Goal: Task Accomplishment & Management: Use online tool/utility

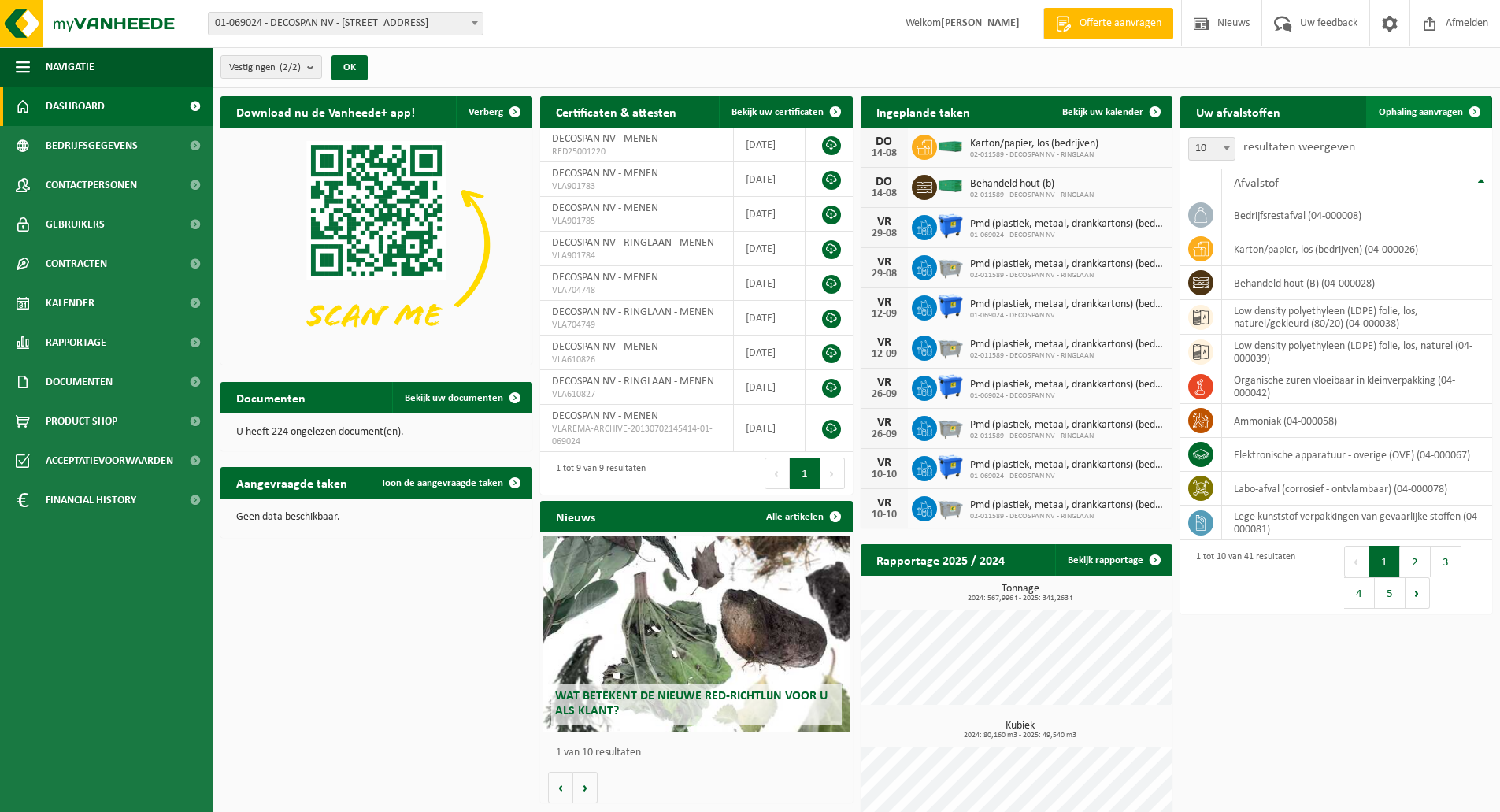
click at [1446, 114] on span "Ophaling aanvragen" at bounding box center [1421, 112] width 85 height 11
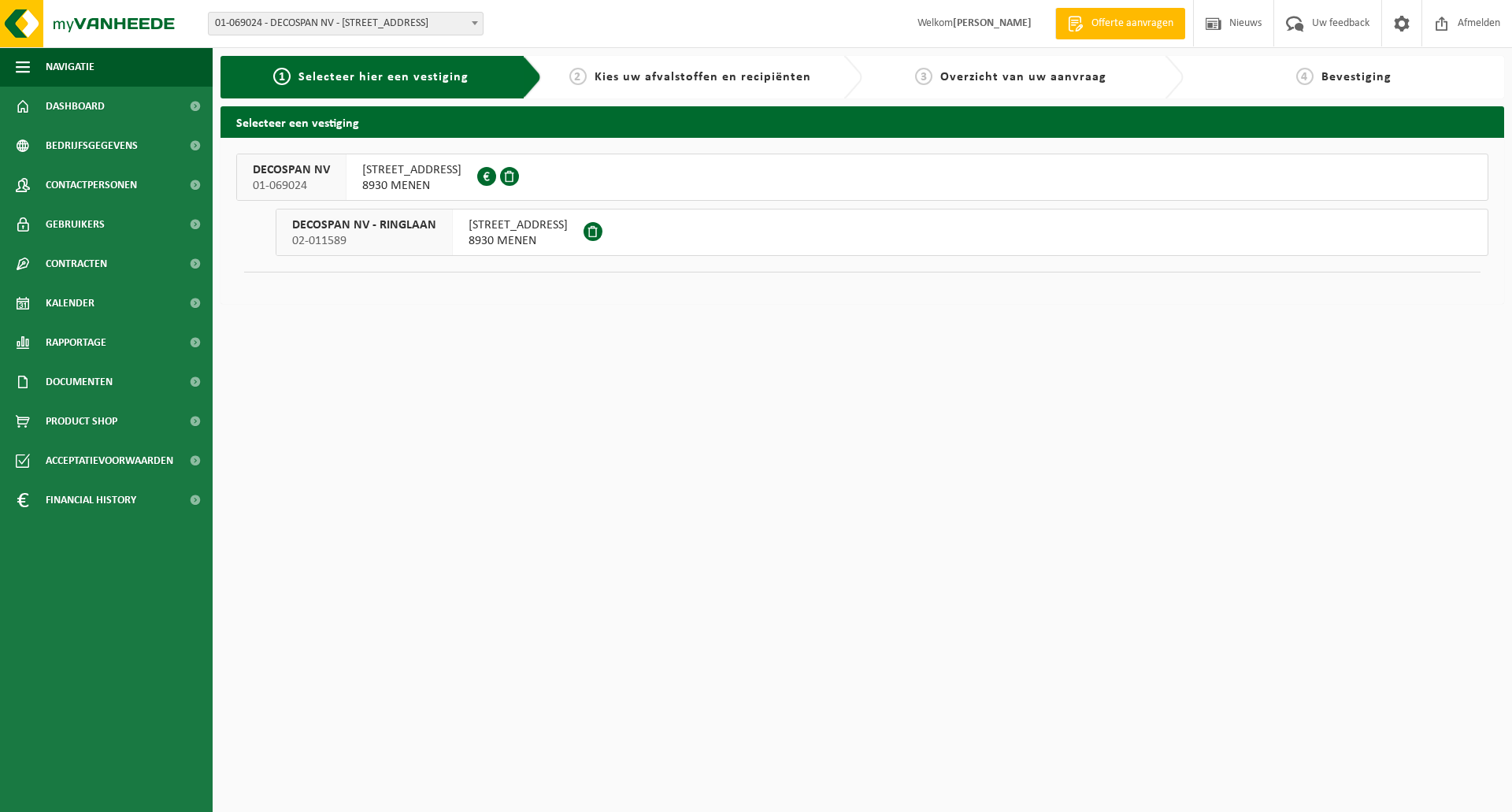
click at [527, 232] on span "RINGLAAN 3" at bounding box center [518, 225] width 99 height 15
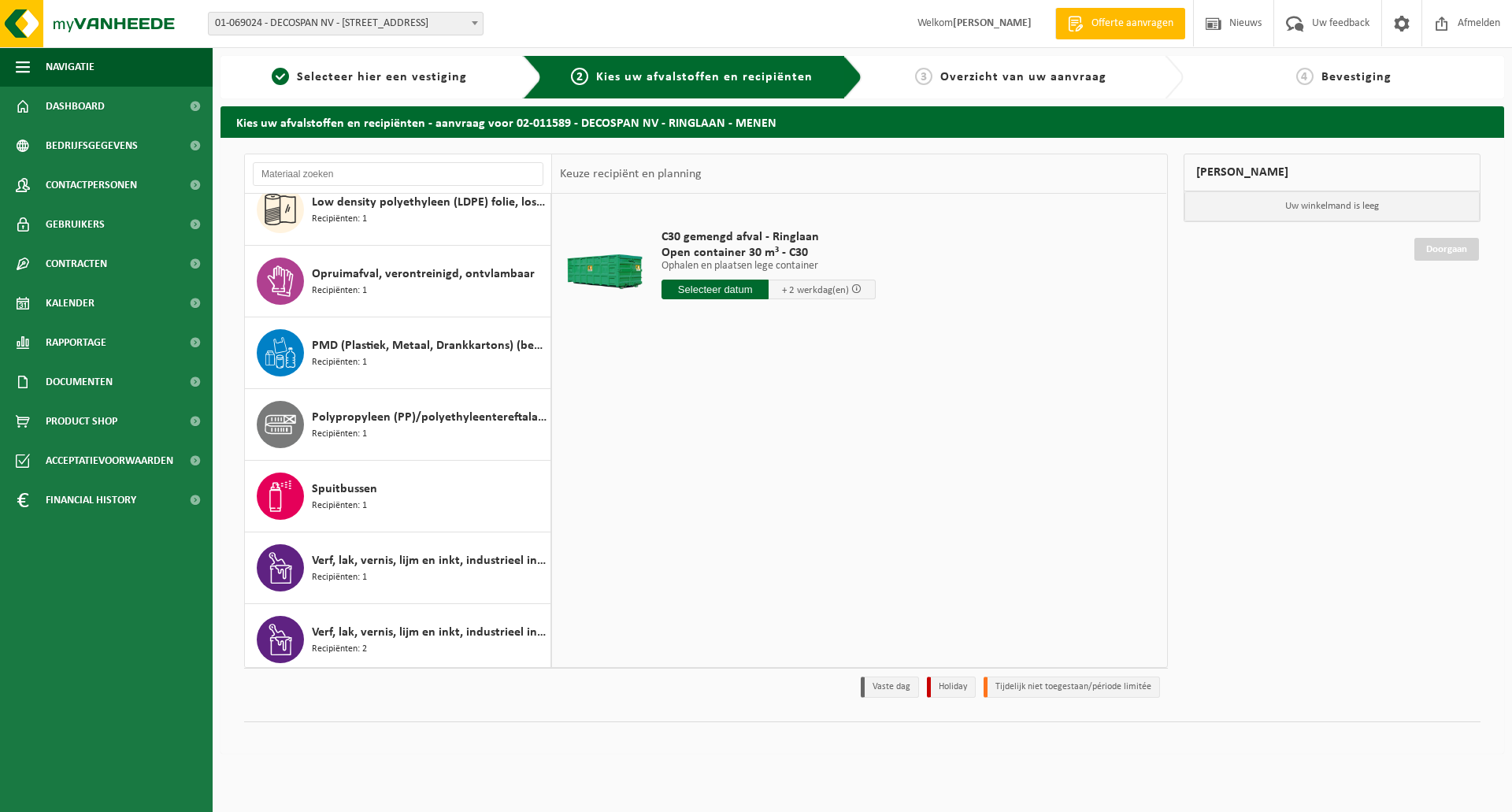
scroll to position [887, 0]
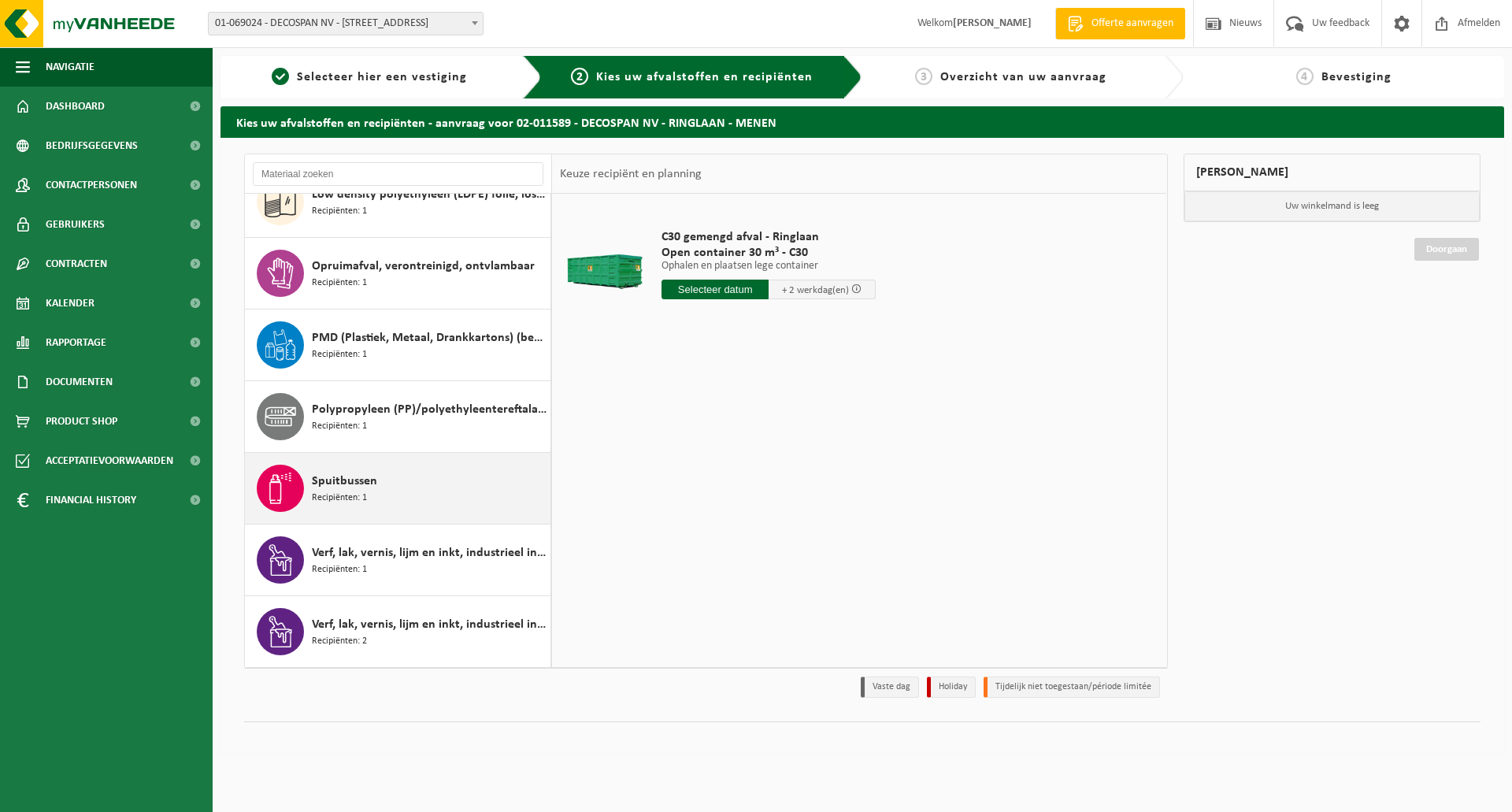
click at [322, 483] on span "Spuitbussen" at bounding box center [345, 481] width 65 height 19
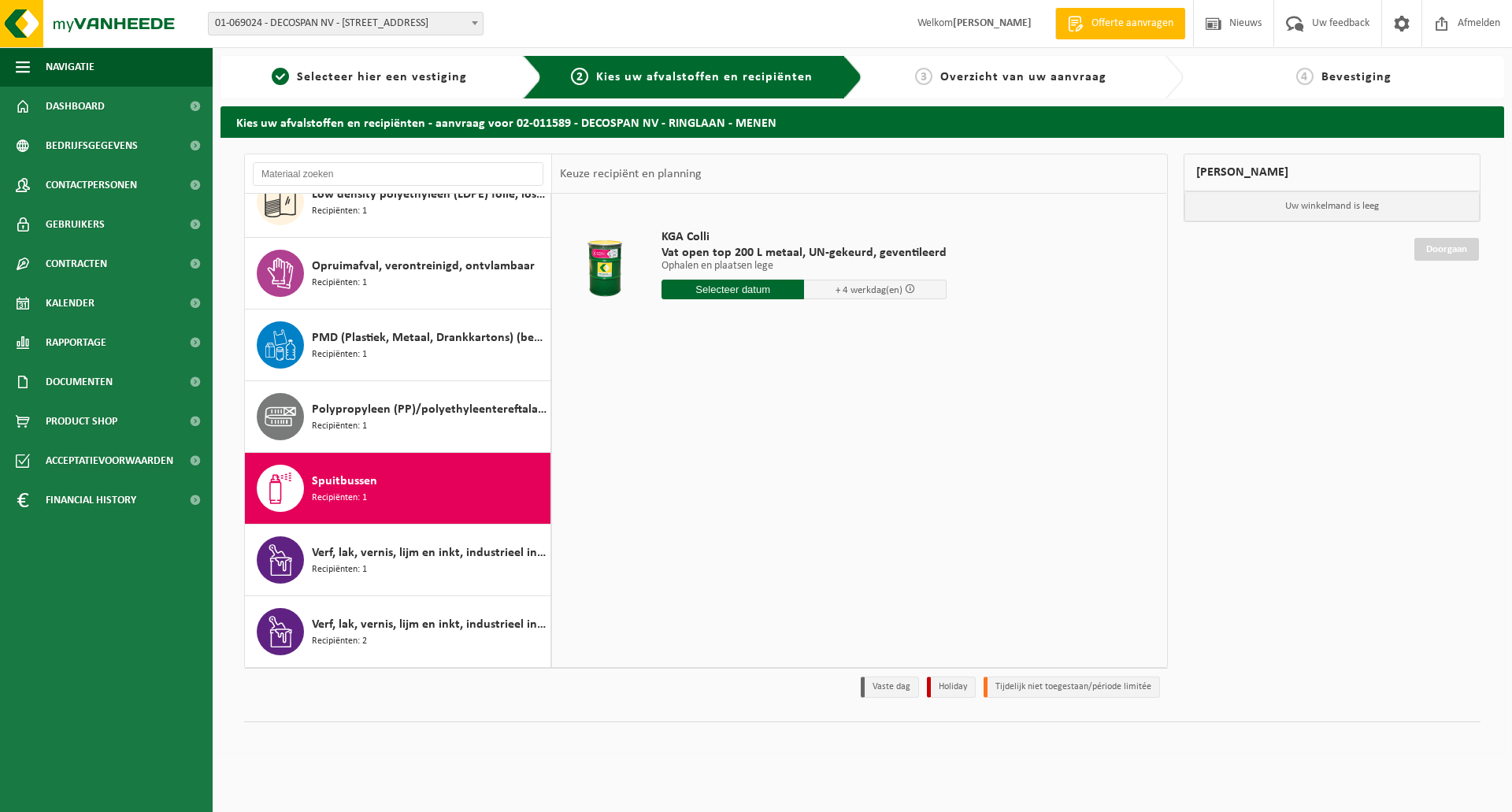
click at [768, 292] on input "text" at bounding box center [732, 290] width 142 height 19
click at [679, 459] on div "18" at bounding box center [676, 454] width 28 height 25
type input "Van 2025-08-18"
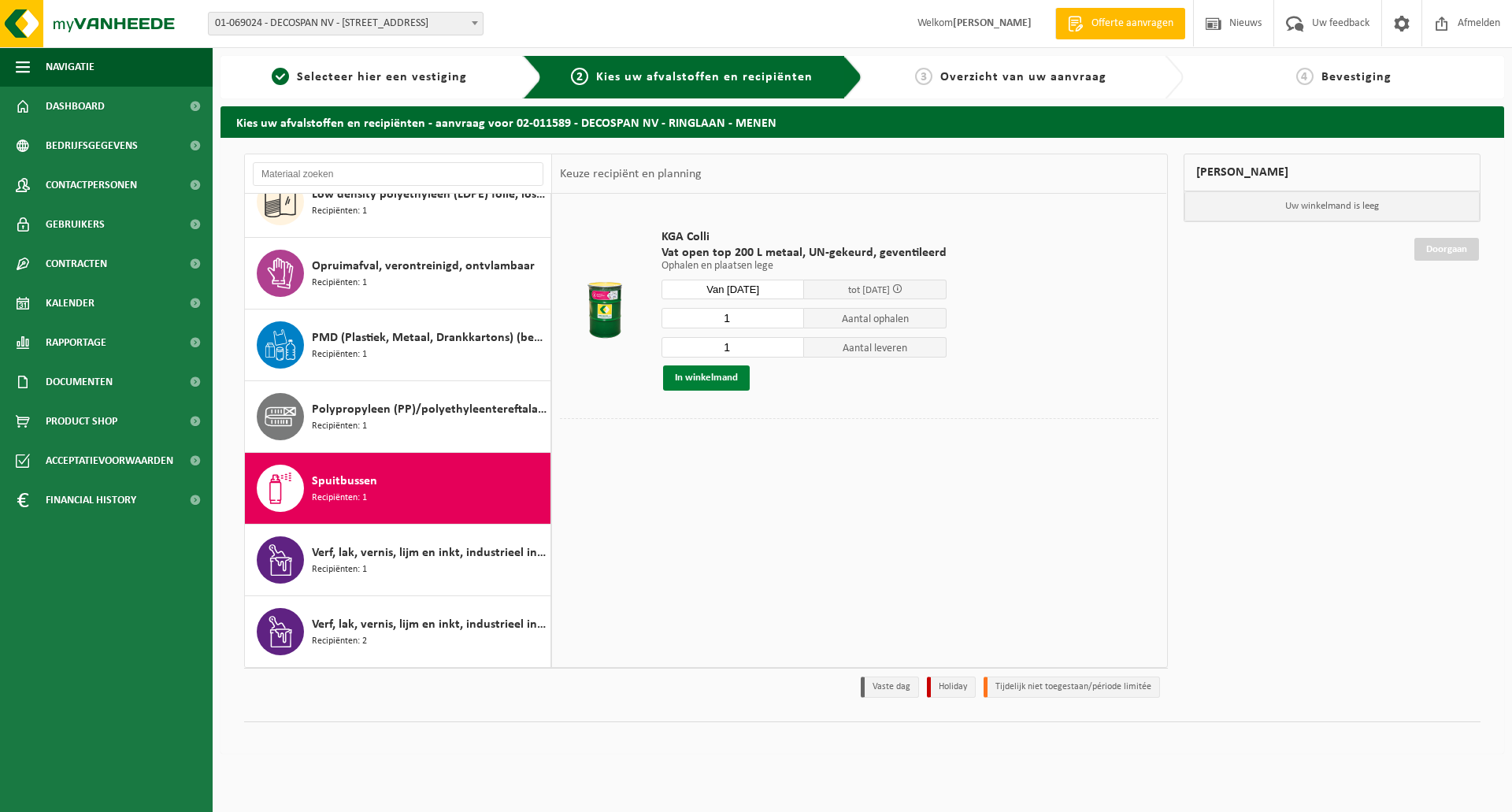
click at [727, 379] on button "In winkelmand" at bounding box center [706, 378] width 87 height 25
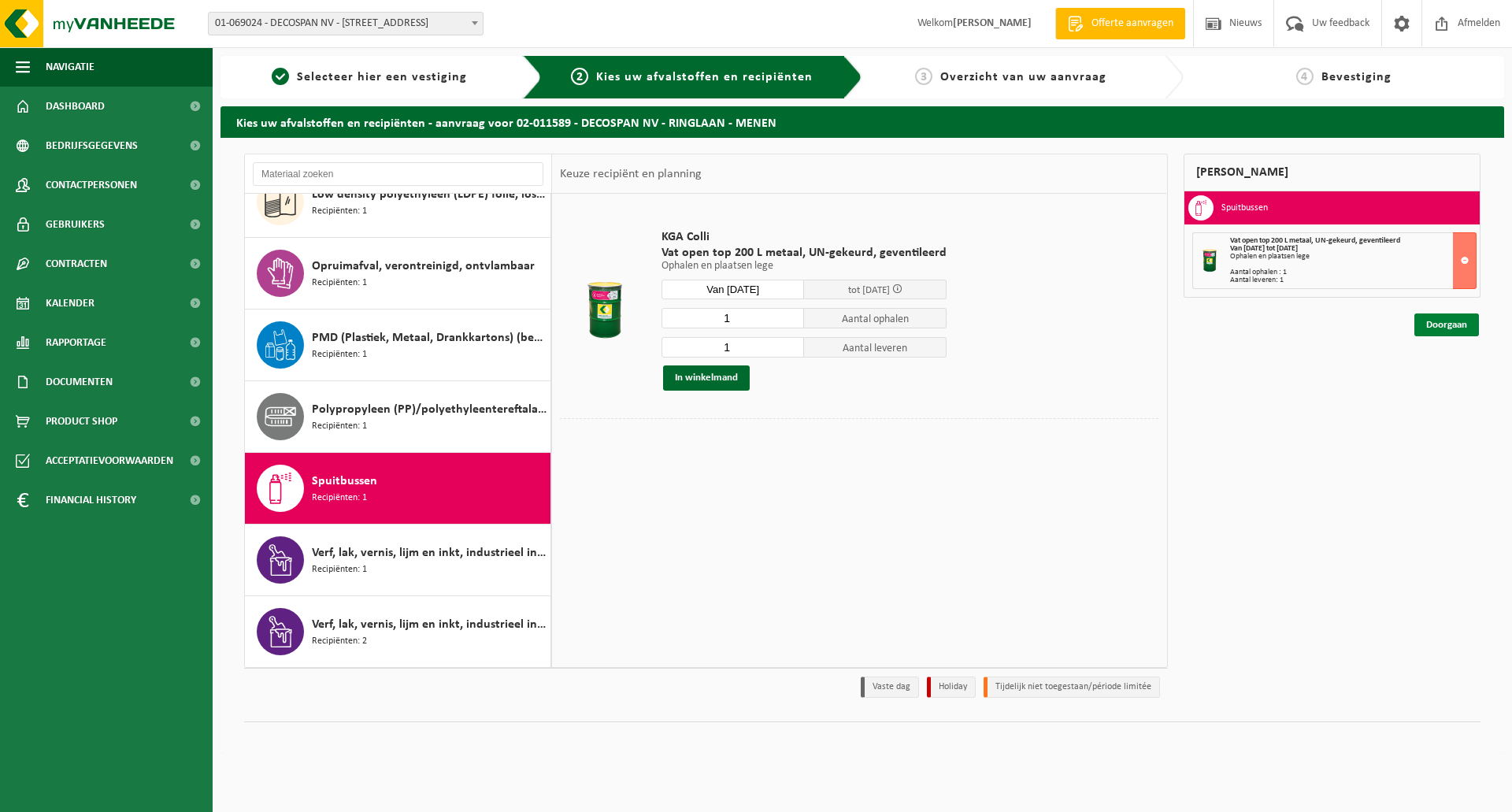
click at [1450, 324] on link "Doorgaan" at bounding box center [1447, 325] width 64 height 23
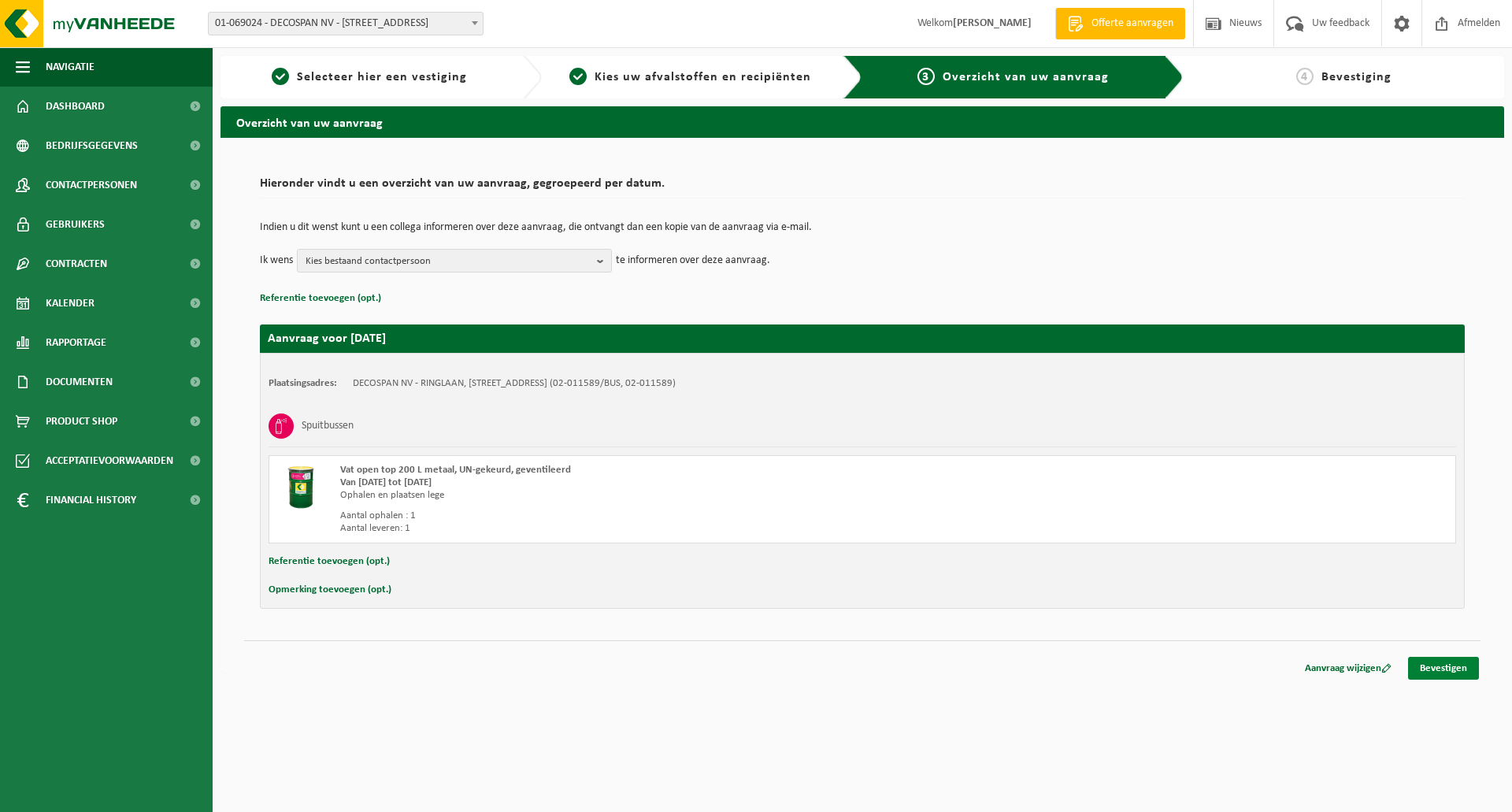
click at [1434, 667] on link "Bevestigen" at bounding box center [1444, 669] width 71 height 23
